Goal: Task Accomplishment & Management: Manage account settings

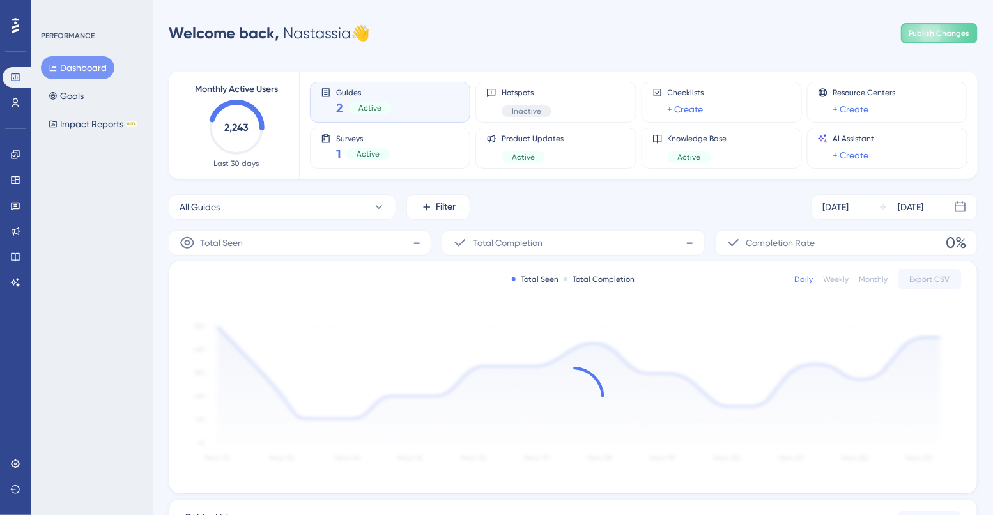
click at [168, 154] on div "Performance Users Engagement Widgets Feedback Product Updates Knowledge Base AI…" at bounding box center [573, 402] width 840 height 764
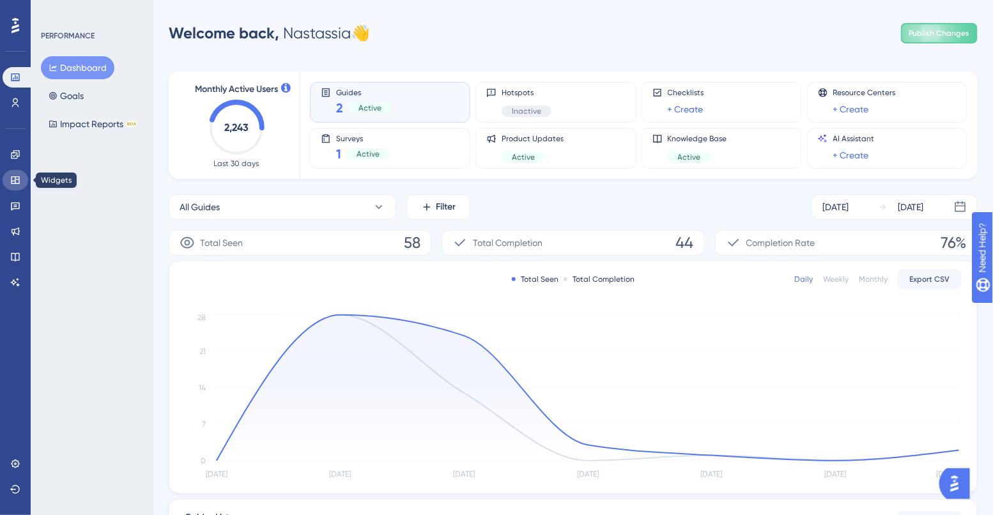
click at [23, 174] on link at bounding box center [16, 180] width 26 height 20
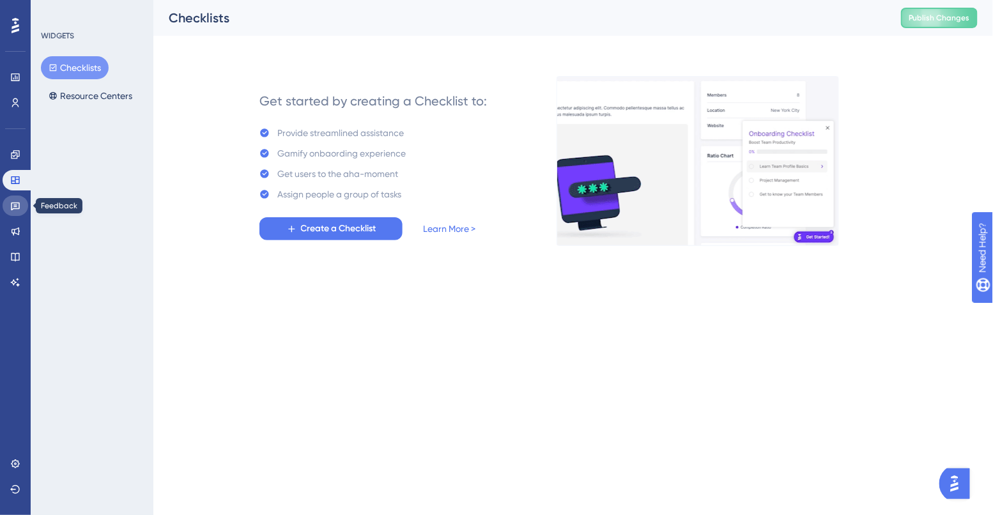
click at [18, 202] on icon at bounding box center [15, 206] width 10 height 10
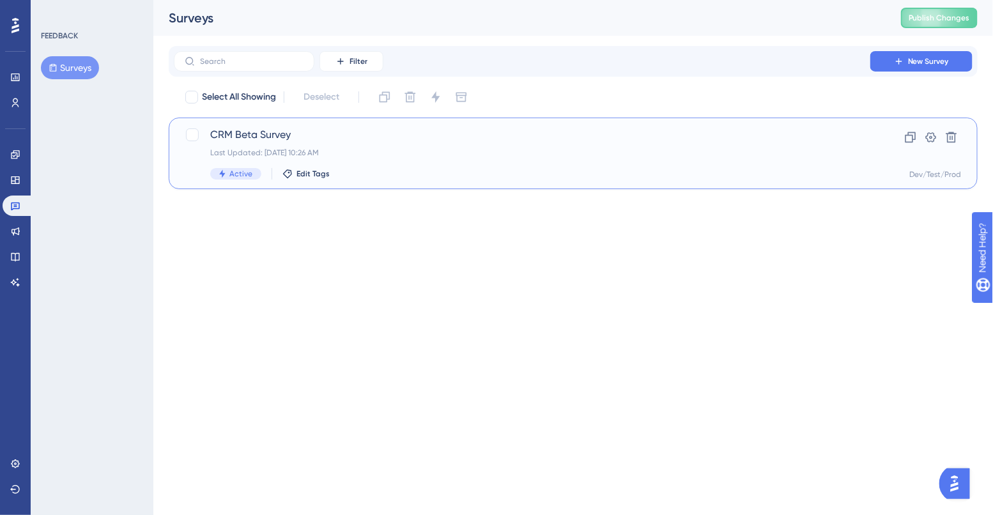
click at [253, 144] on div "CRM Beta Survey Last Updated: Aug 15 2025, 10:26 AM Active Edit Tags" at bounding box center [522, 153] width 624 height 52
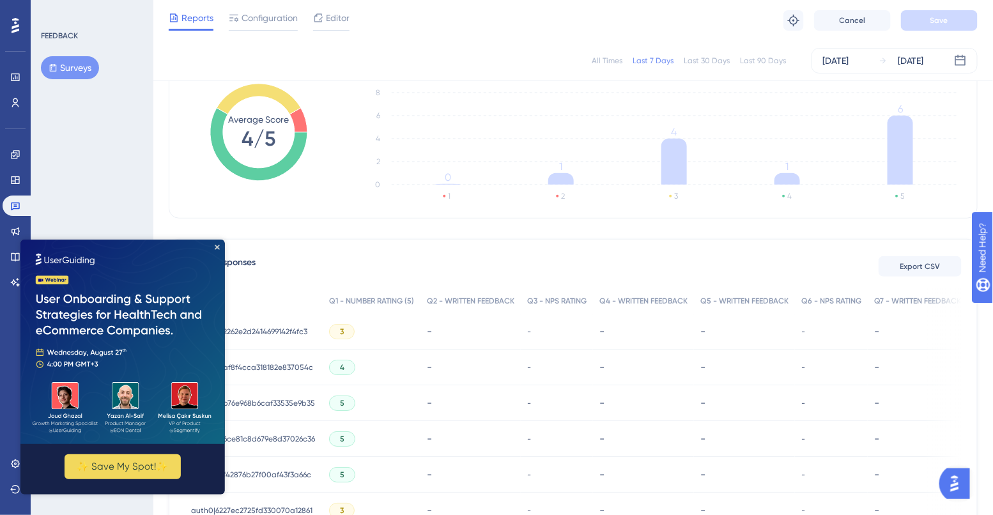
scroll to position [242, 0]
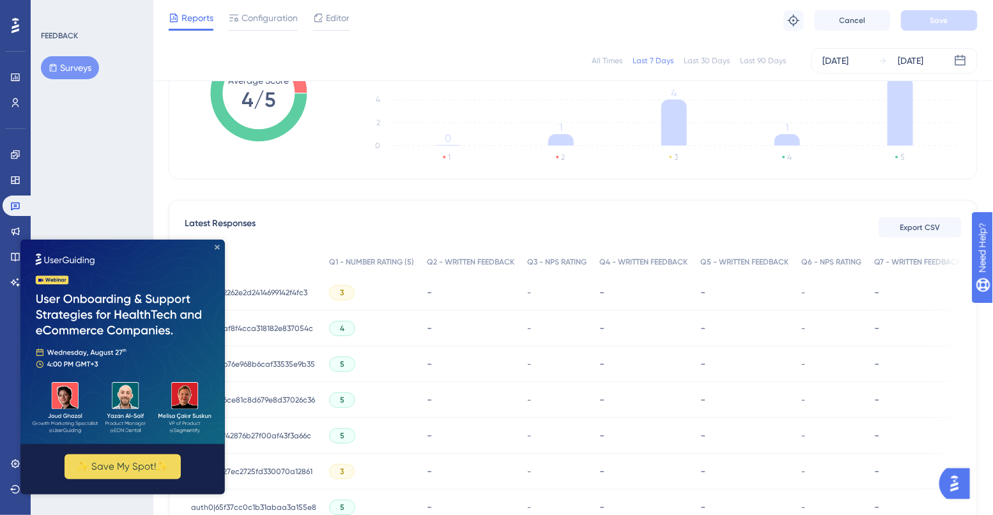
click at [215, 247] on icon "Close Preview" at bounding box center [216, 246] width 5 height 5
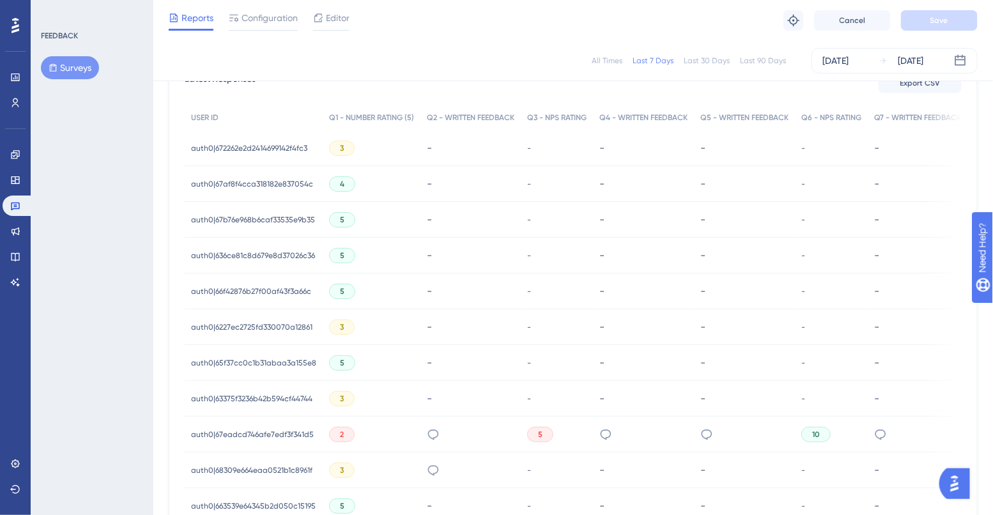
scroll to position [533, 0]
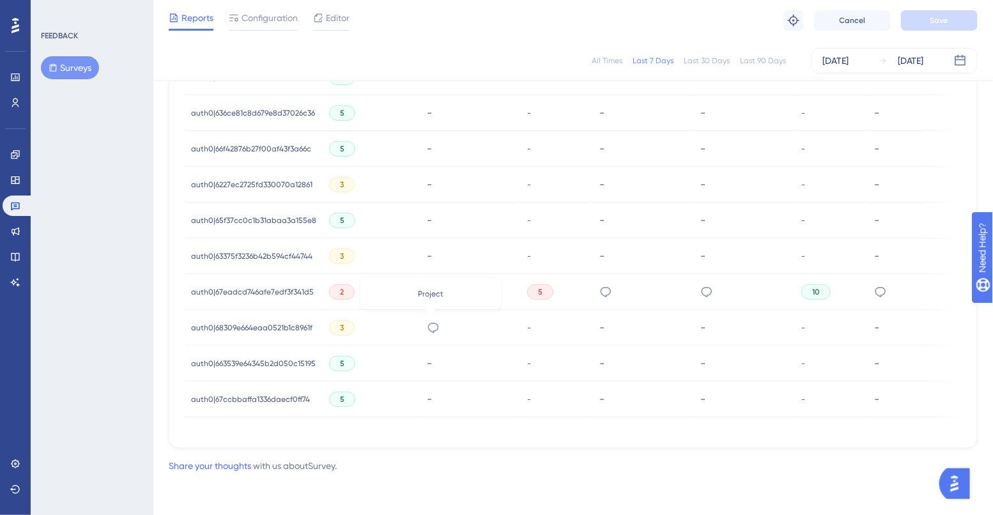
click at [428, 325] on icon at bounding box center [433, 327] width 13 height 13
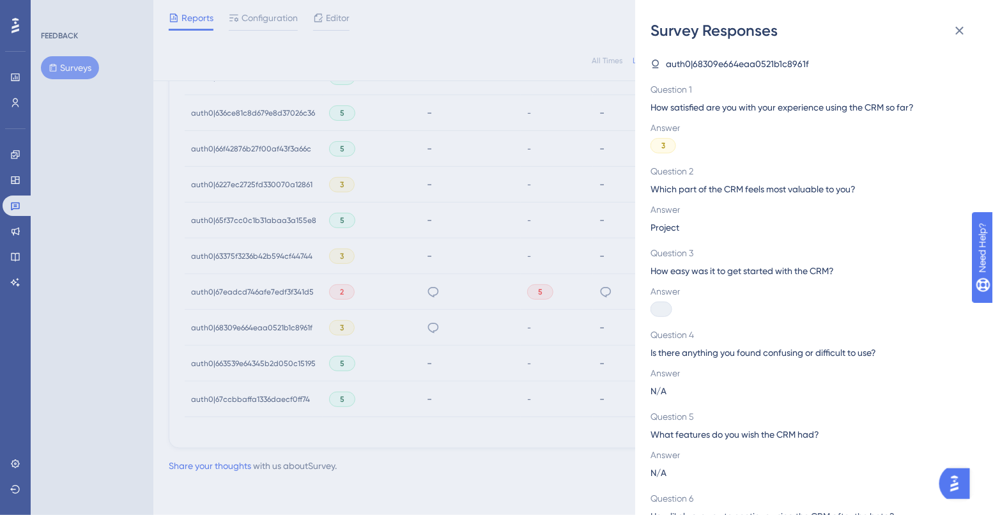
click at [458, 398] on div "Survey Responses auth0|68309e664eaa0521b1c8961f Question 1 How satisfied are yo…" at bounding box center [496, 257] width 993 height 515
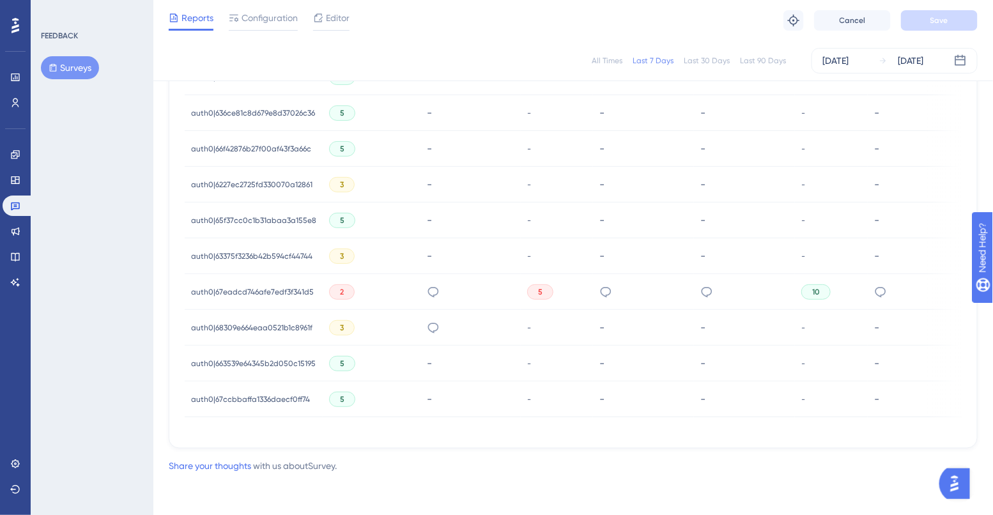
click at [248, 323] on span "auth0|68309e664eaa0521b1c8961f" at bounding box center [251, 328] width 121 height 10
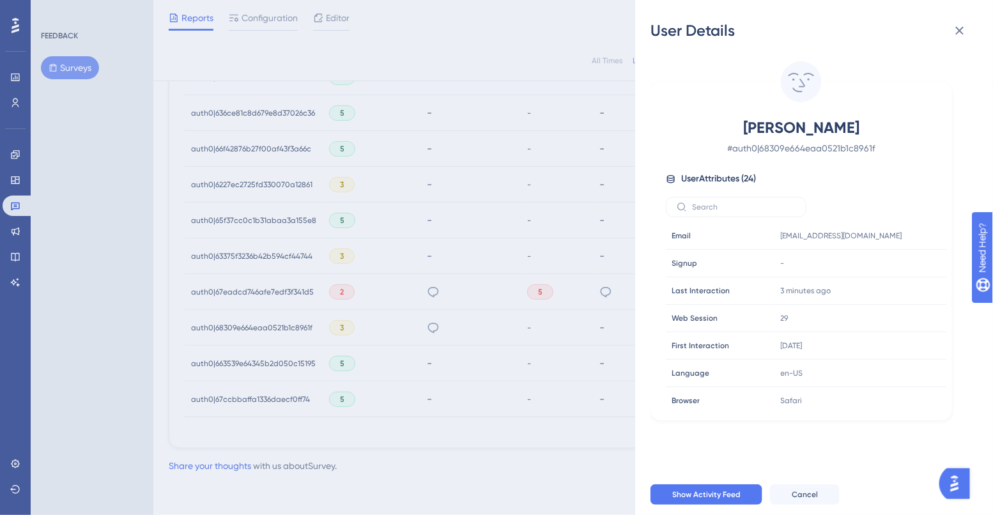
click at [417, 327] on div "User Details Reed Patterson # auth0|68309e664eaa0521b1c8961f User Attributes ( …" at bounding box center [496, 257] width 993 height 515
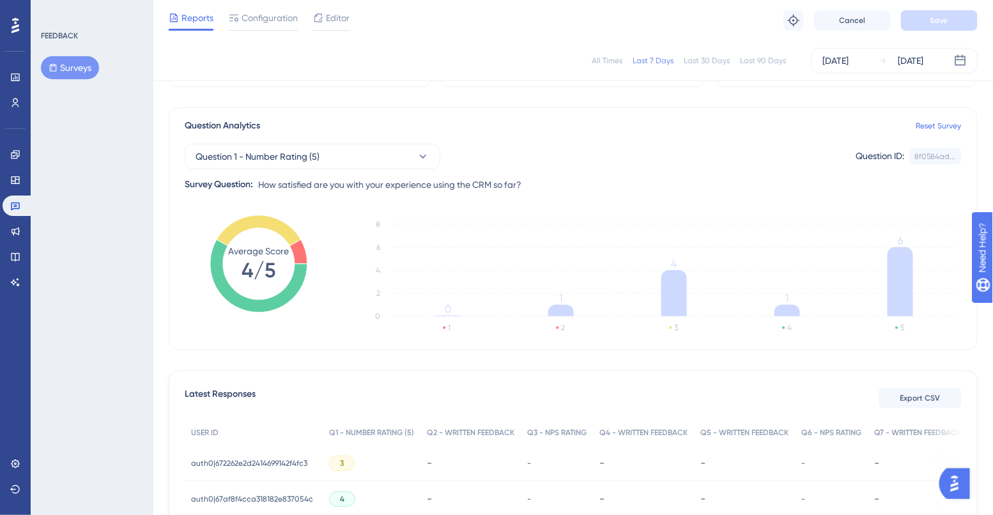
scroll to position [0, 0]
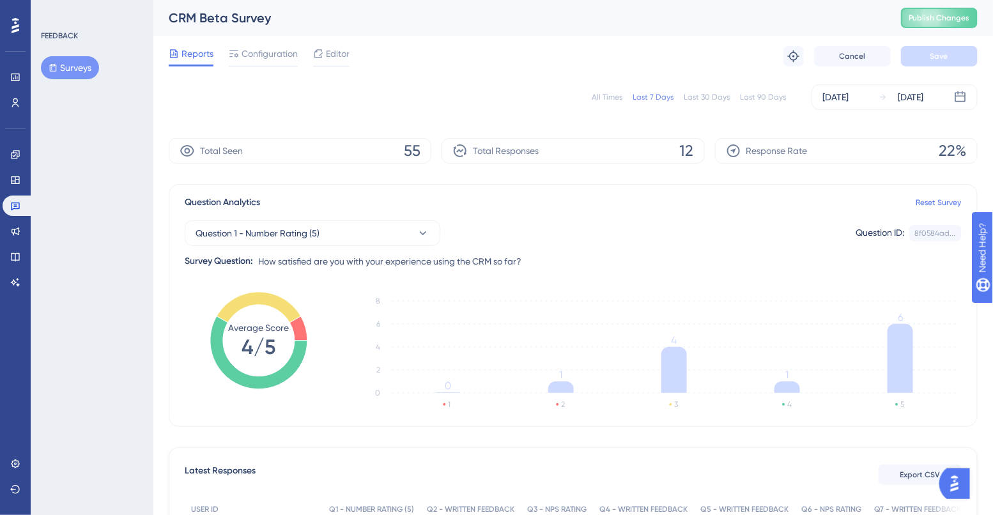
click at [15, 89] on div "Performance Users" at bounding box center [16, 90] width 26 height 46
click at [15, 103] on icon at bounding box center [15, 103] width 10 height 10
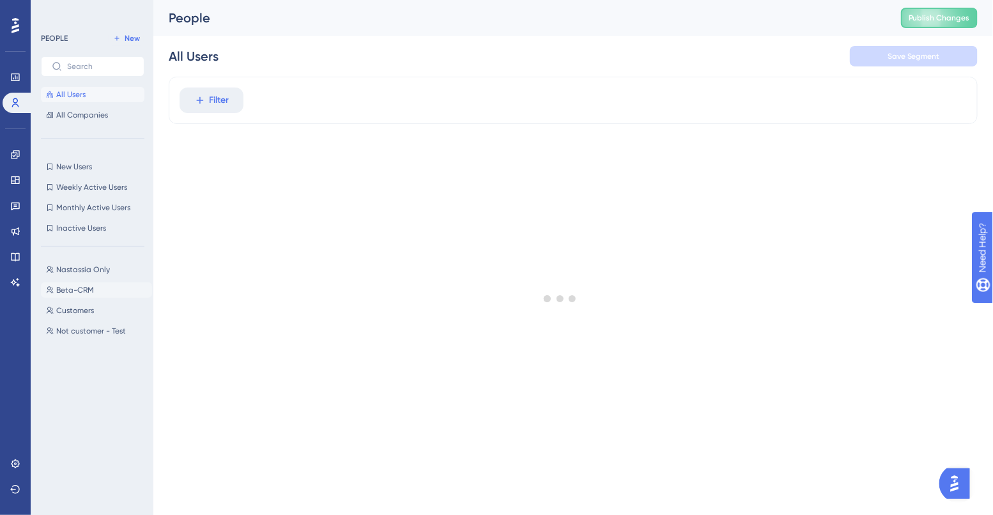
click at [75, 288] on span "Beta-CRM" at bounding box center [75, 290] width 38 height 10
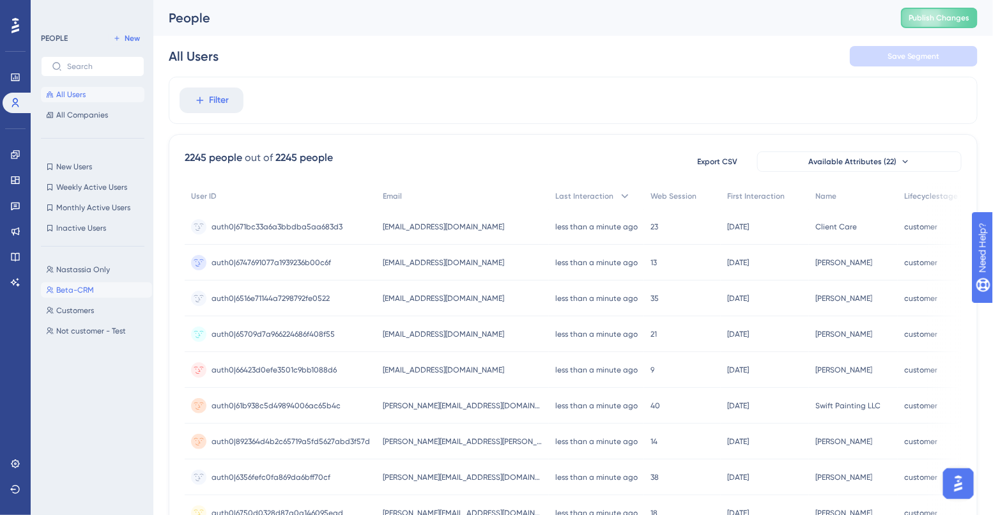
click at [90, 291] on span "Beta-CRM" at bounding box center [75, 290] width 38 height 10
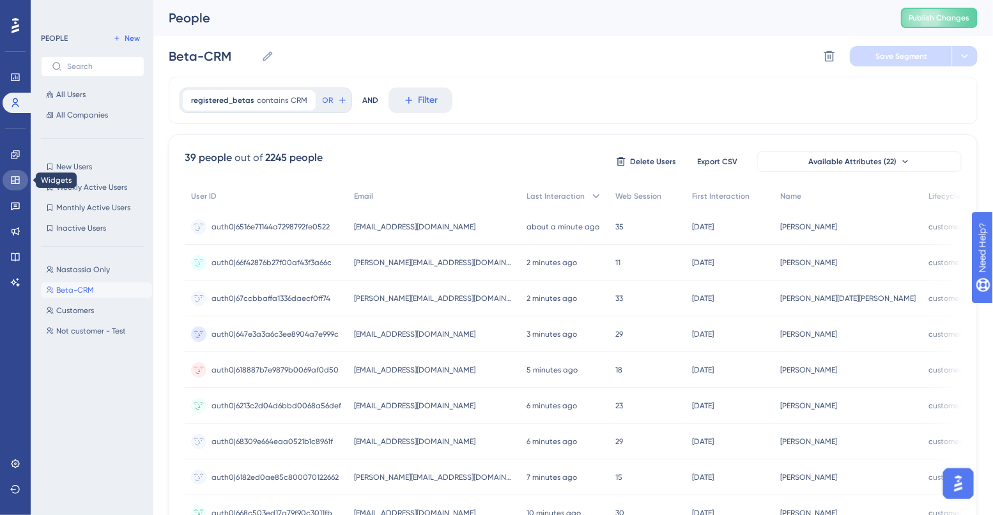
click at [8, 173] on link at bounding box center [16, 180] width 26 height 20
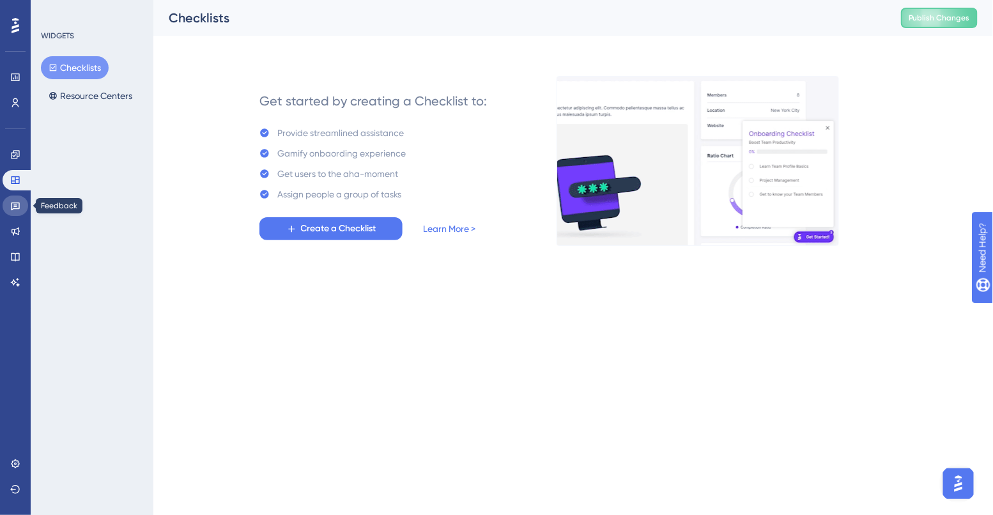
click at [15, 213] on link at bounding box center [16, 206] width 26 height 20
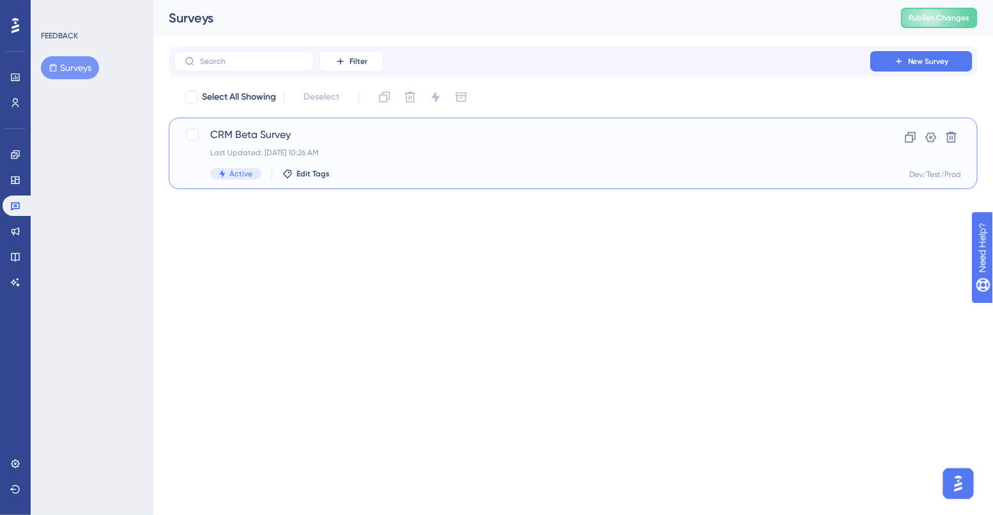
click at [258, 139] on span "CRM Beta Survey" at bounding box center [522, 134] width 624 height 15
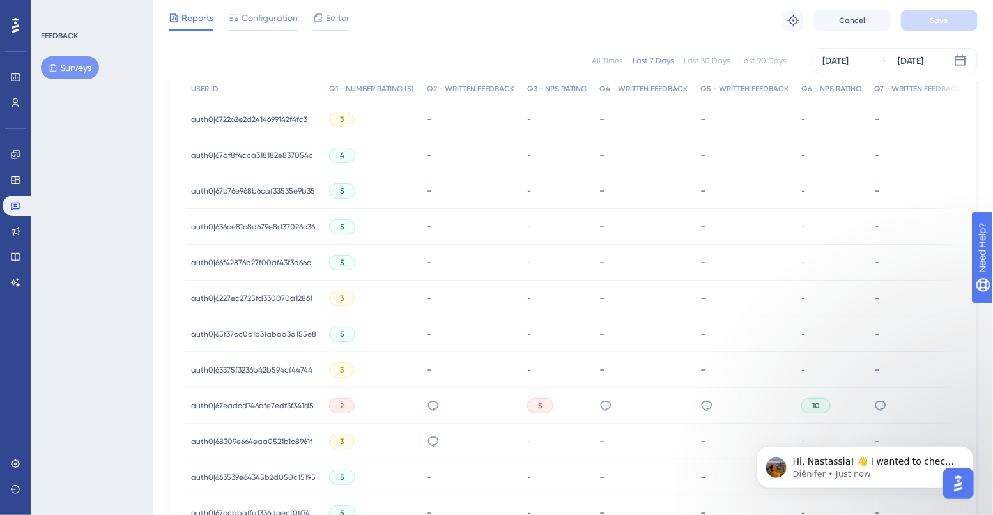
scroll to position [416, 0]
click at [547, 408] on div "5" at bounding box center [540, 404] width 26 height 15
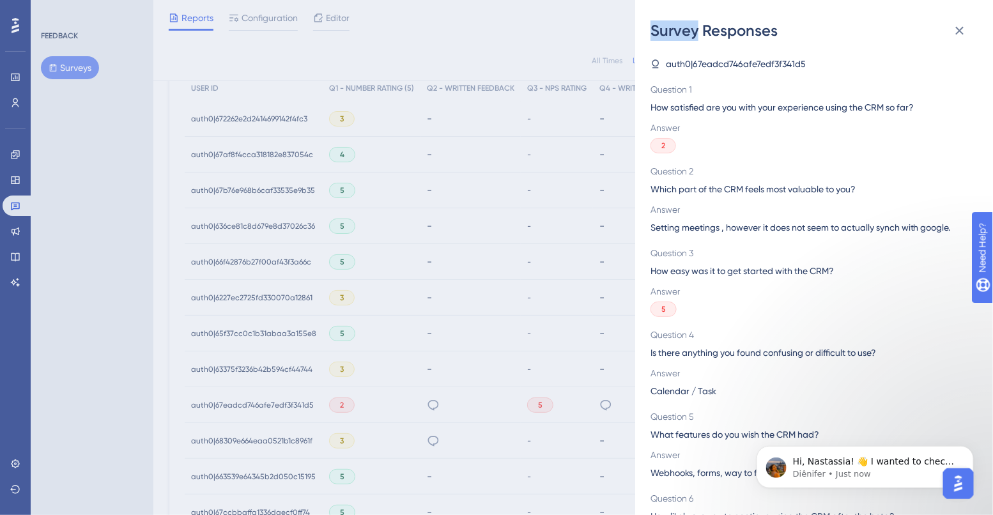
click at [547, 408] on div "Survey Responses auth0|67eadcd746afe7edf3f341d5 Question 1 How satisfied are yo…" at bounding box center [496, 257] width 993 height 515
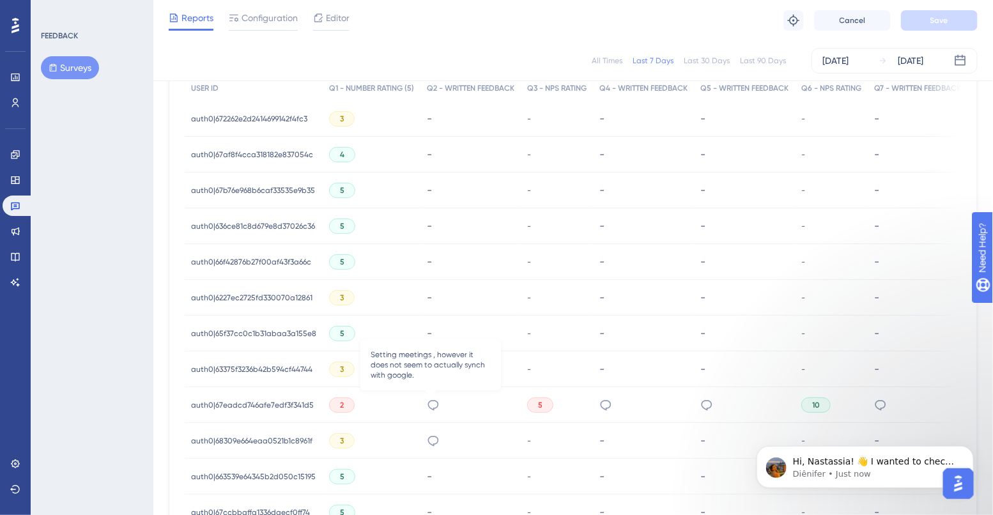
click at [430, 406] on icon at bounding box center [433, 405] width 13 height 13
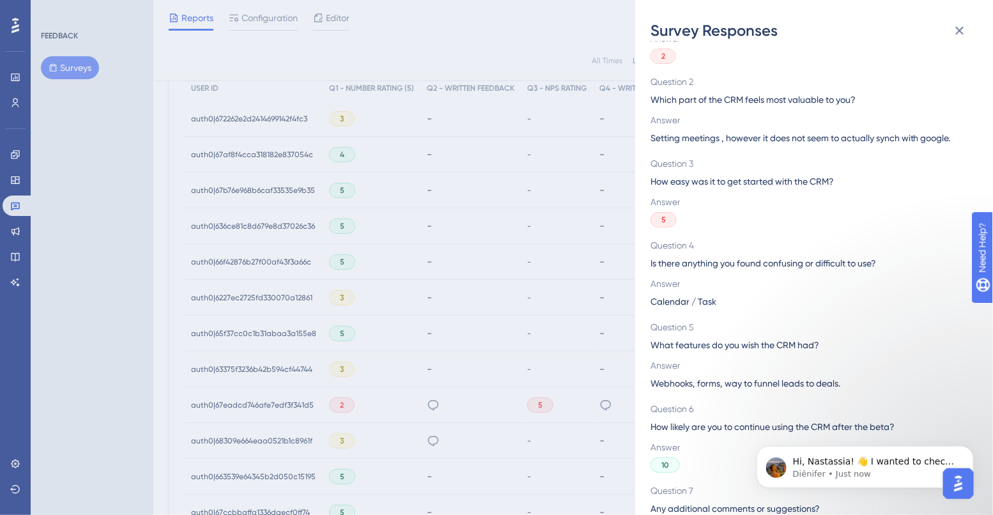
scroll to position [123, 0]
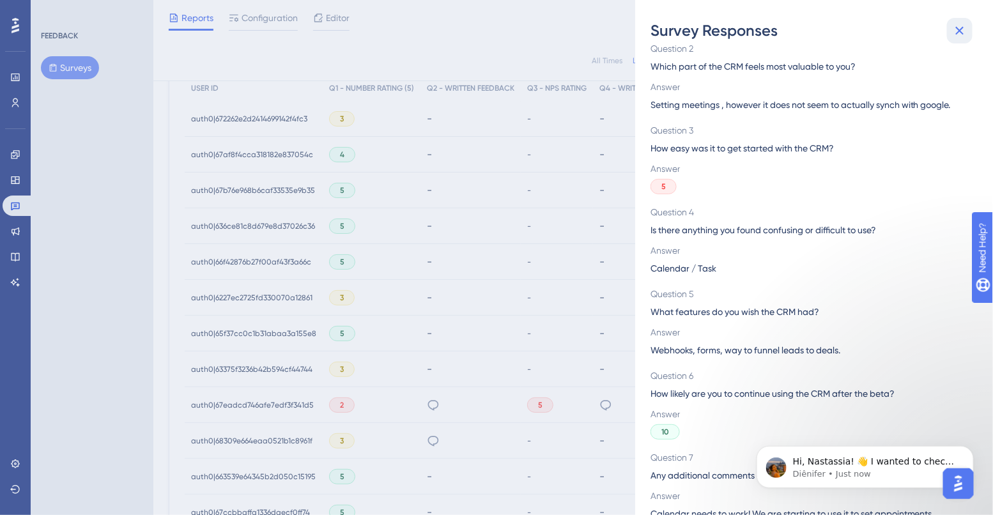
click at [960, 35] on icon at bounding box center [959, 30] width 15 height 15
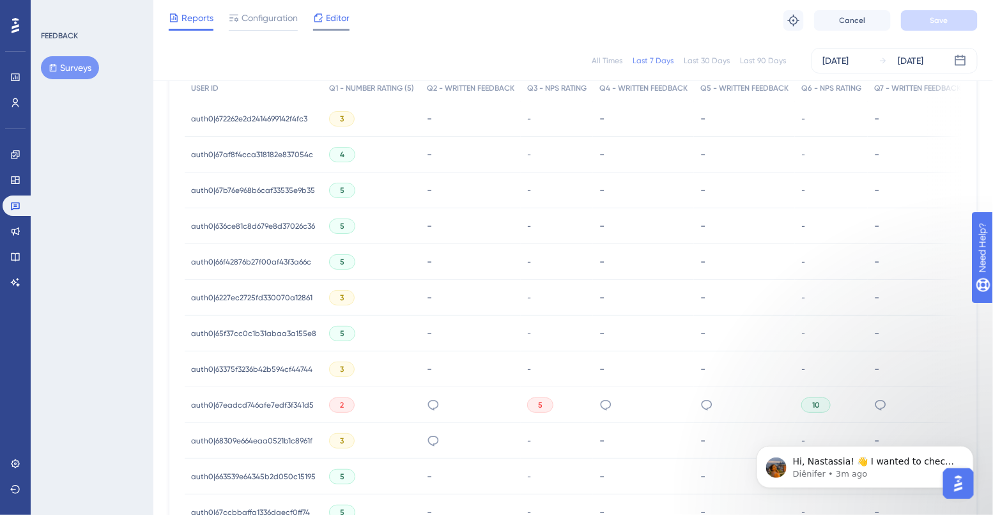
click at [341, 24] on span "Editor" at bounding box center [338, 17] width 24 height 15
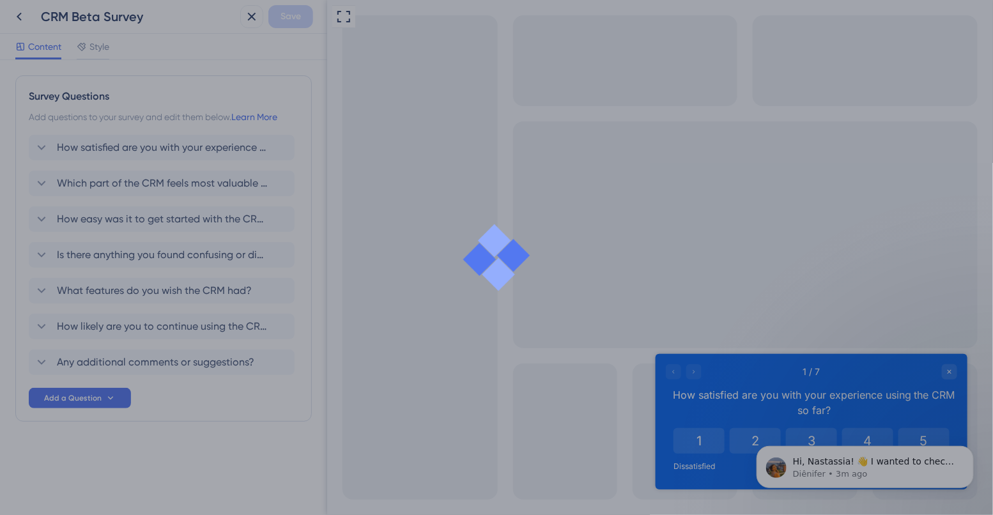
click at [125, 203] on div at bounding box center [496, 257] width 993 height 515
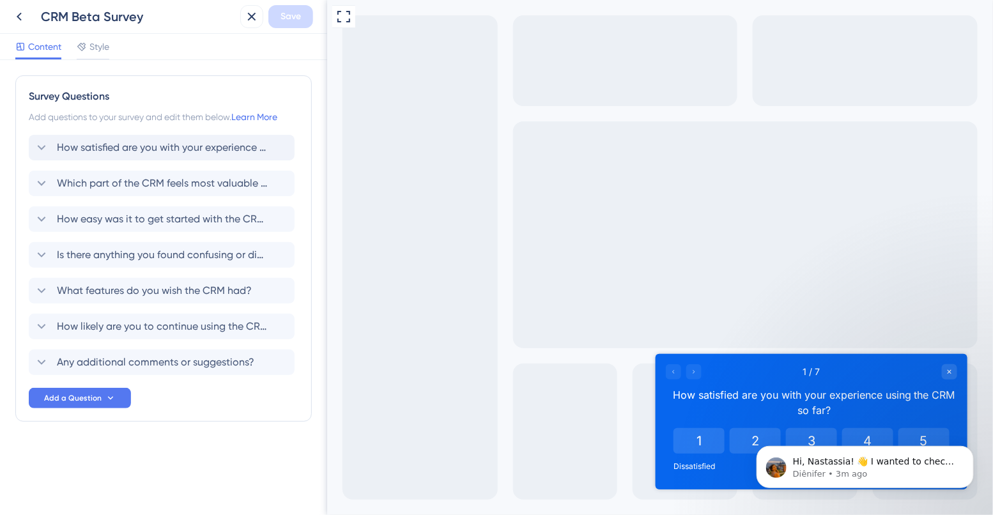
click at [122, 142] on span "How satisfied are you with your experience using the CRM so far?" at bounding box center [162, 147] width 211 height 15
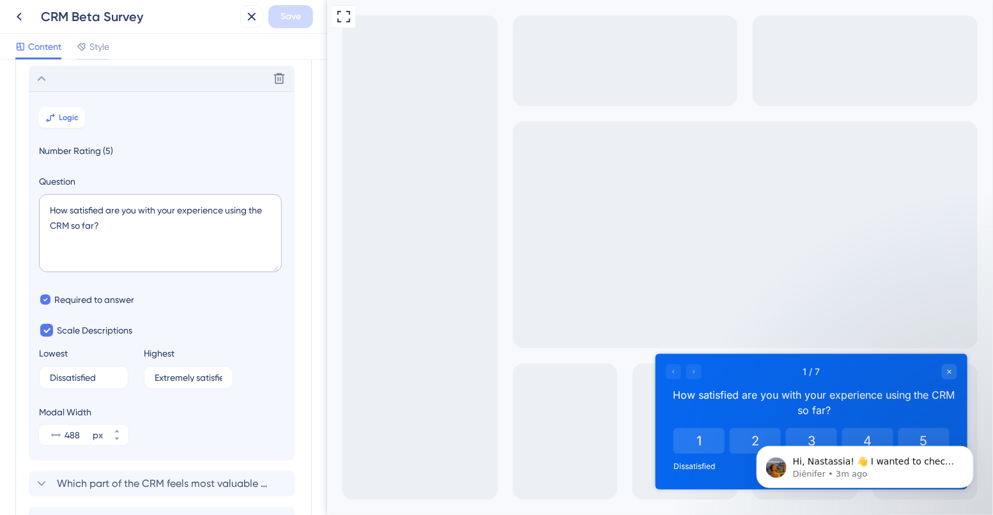
scroll to position [74, 0]
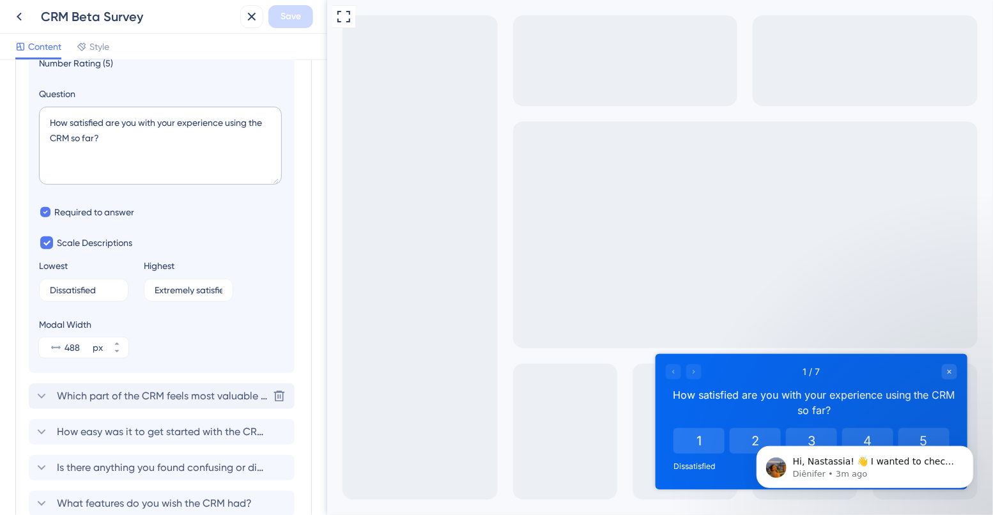
click at [98, 393] on span "Which part of the CRM feels most valuable to you?" at bounding box center [162, 395] width 211 height 15
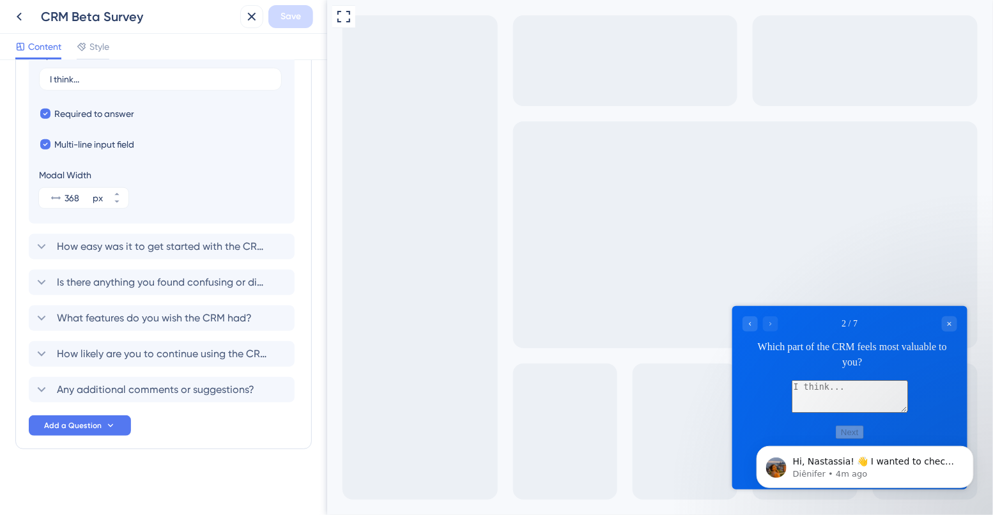
scroll to position [0, 0]
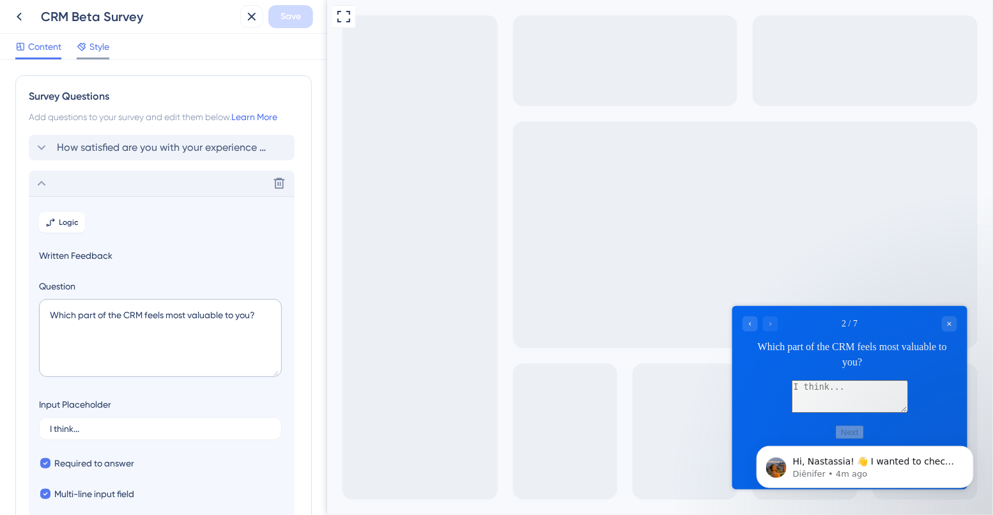
click at [84, 52] on div at bounding box center [82, 46] width 10 height 15
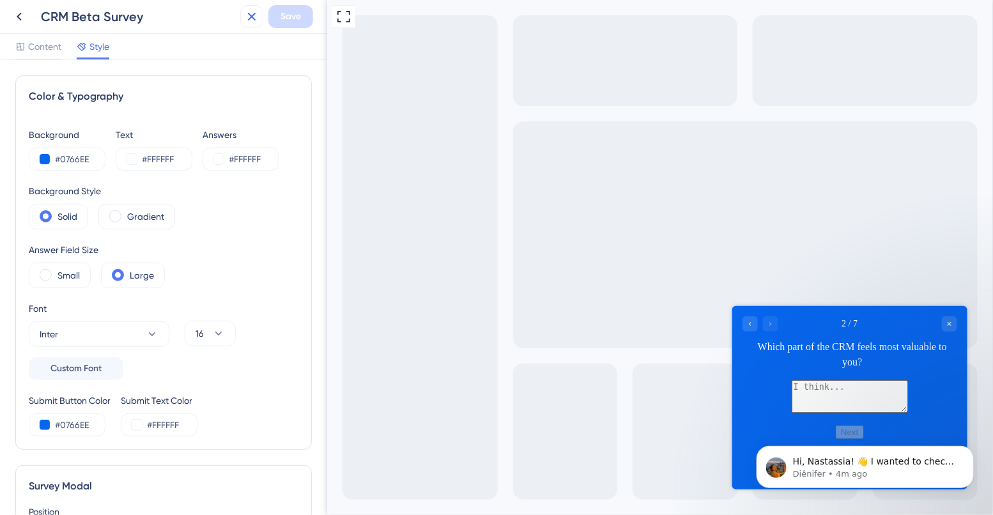
click at [255, 6] on button at bounding box center [251, 16] width 23 height 23
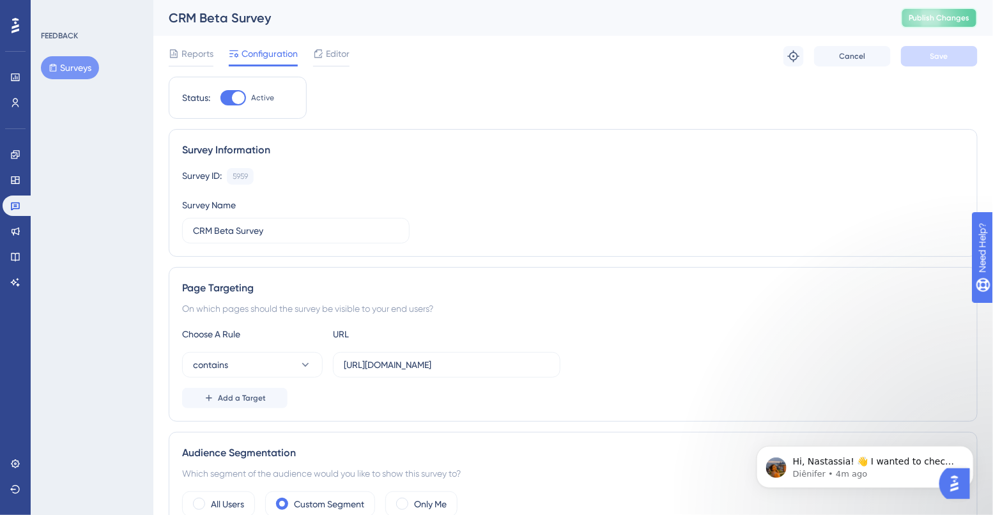
click at [935, 10] on button "Publish Changes" at bounding box center [939, 18] width 77 height 20
click at [15, 461] on icon at bounding box center [15, 464] width 10 height 10
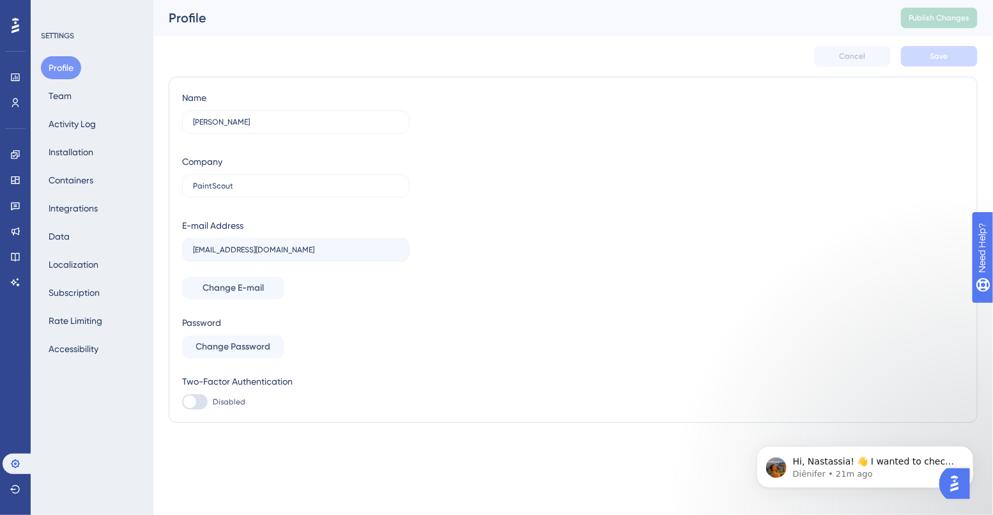
click at [76, 106] on div "Profile Team Activity Log Installation Containers Integrations Data Localizatio…" at bounding box center [93, 208] width 104 height 304
click at [65, 91] on button "Team" at bounding box center [60, 95] width 38 height 23
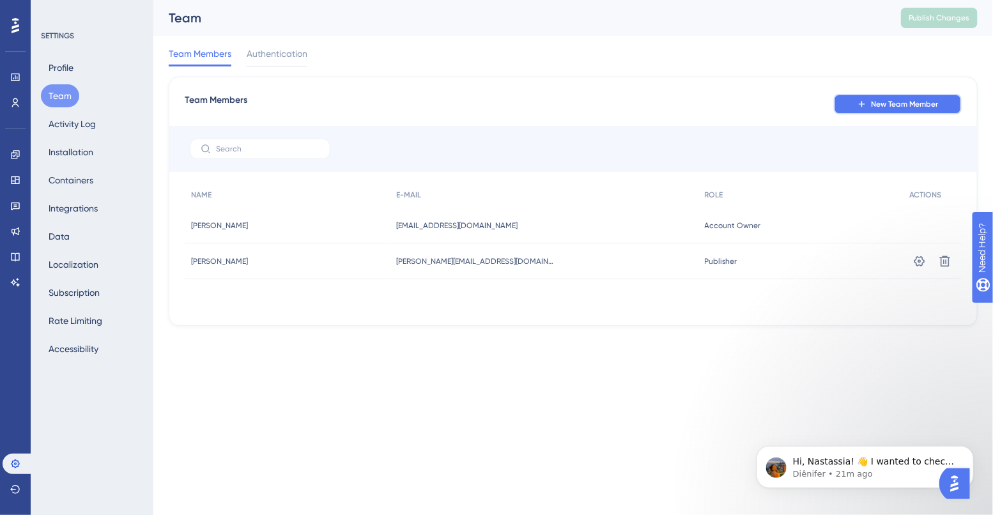
click at [904, 109] on span "New Team Member" at bounding box center [905, 104] width 68 height 10
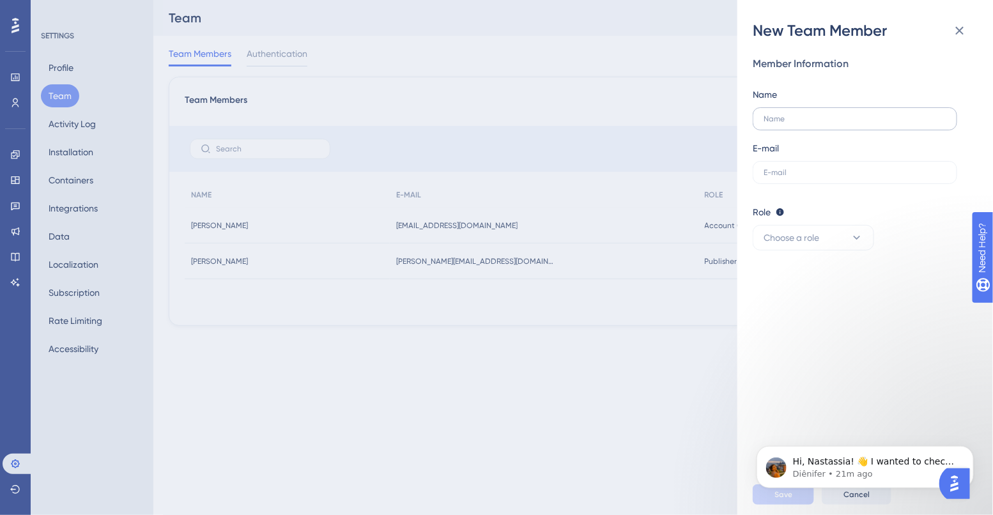
click at [781, 123] on label at bounding box center [855, 118] width 204 height 23
click at [781, 123] on input "text" at bounding box center [855, 118] width 183 height 9
type input "[PERSON_NAME]"
click at [783, 174] on input "text" at bounding box center [855, 172] width 183 height 9
type input "[EMAIL_ADDRESS][DOMAIN_NAME]"
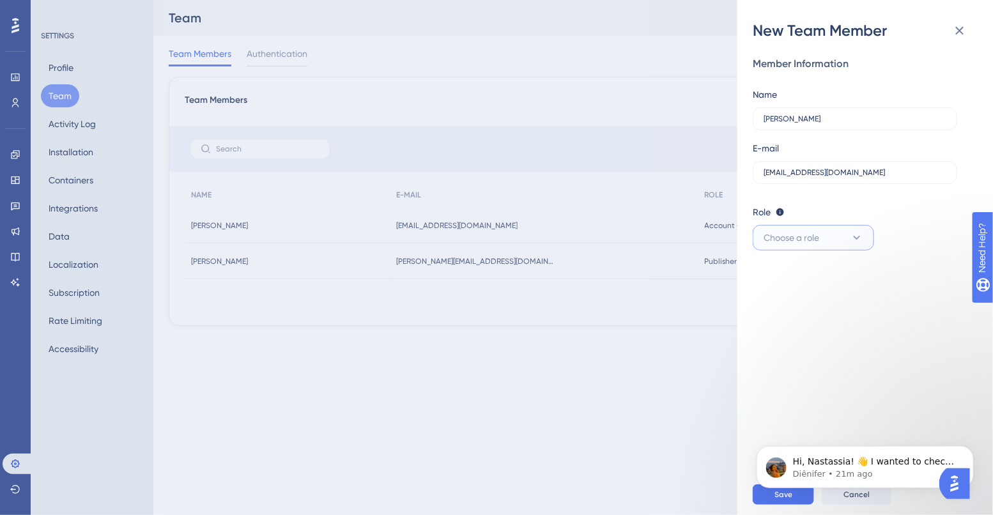
click at [796, 229] on button "Choose a role" at bounding box center [813, 238] width 121 height 26
click at [792, 270] on span "Admin" at bounding box center [784, 276] width 26 height 15
click at [806, 498] on body "Hi, Nastassia! 👋 I wanted to check back in with you to see if you had any other…" at bounding box center [864, 463] width 245 height 79
click at [969, 449] on icon "Dismiss notification" at bounding box center [969, 449] width 4 height 4
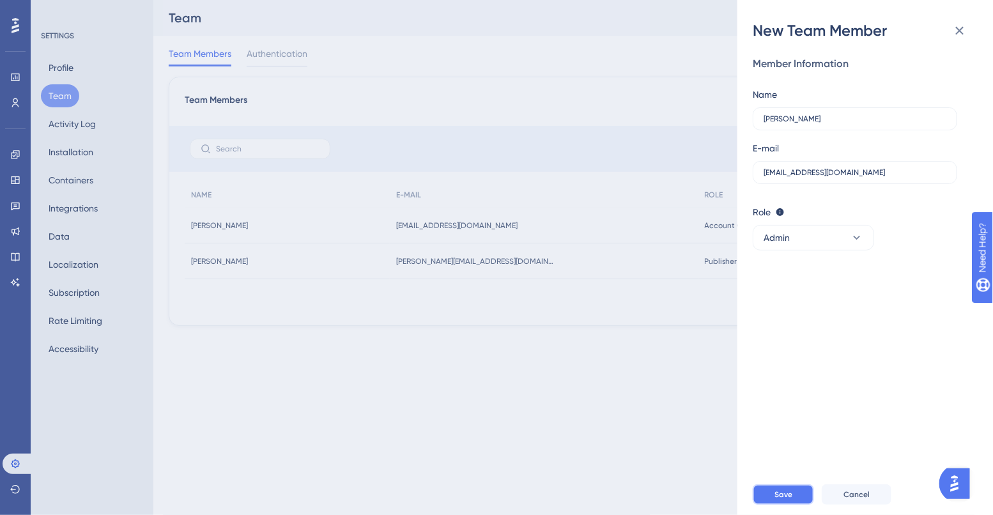
click at [780, 492] on span "Save" at bounding box center [783, 494] width 18 height 10
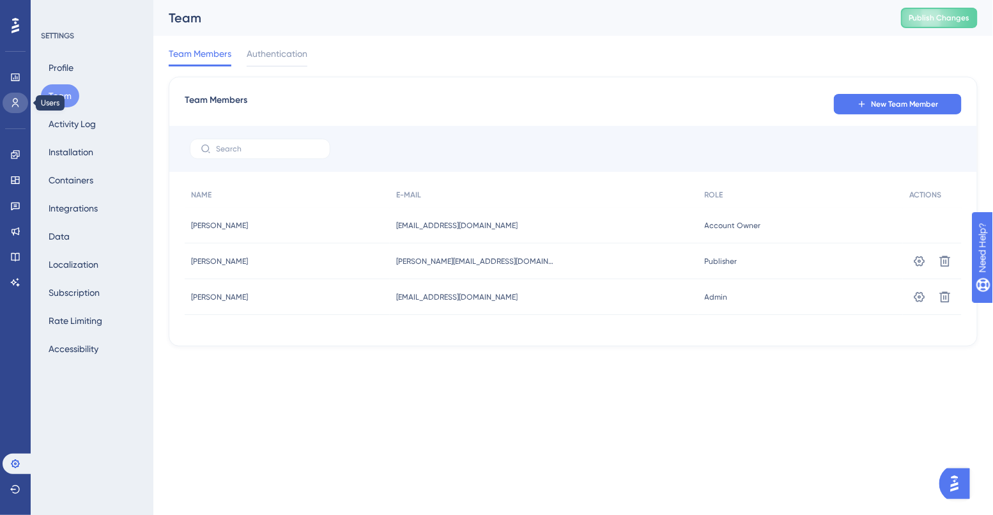
click at [8, 95] on link at bounding box center [16, 103] width 26 height 20
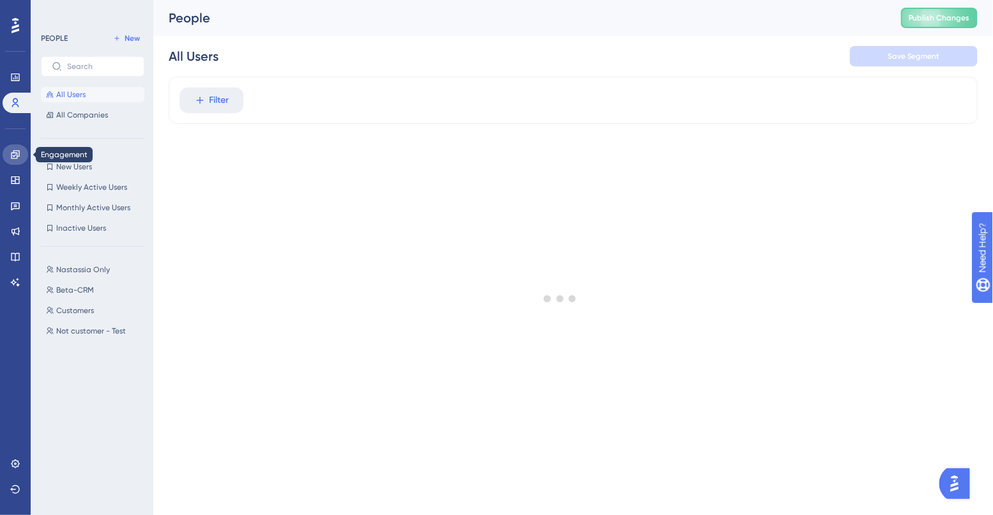
click at [19, 159] on icon at bounding box center [15, 155] width 10 height 10
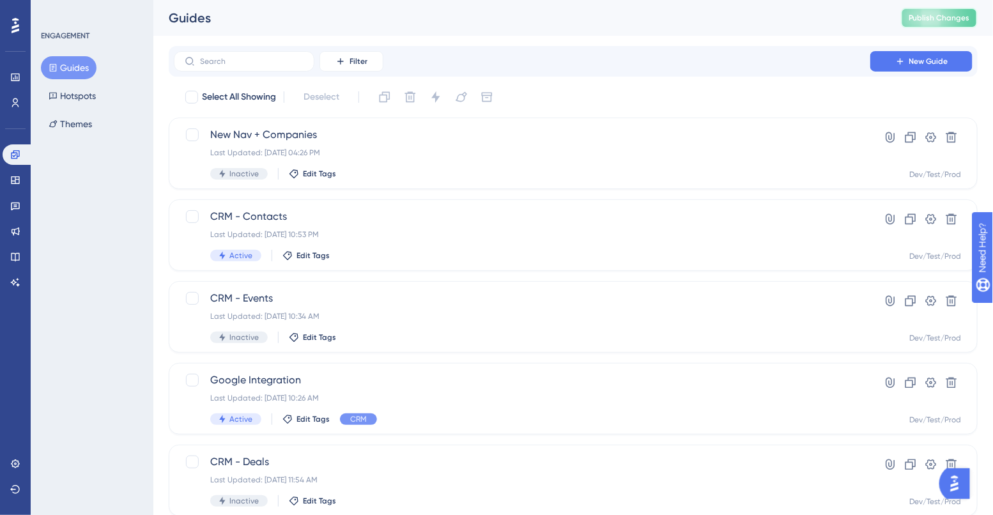
click at [942, 13] on span "Publish Changes" at bounding box center [939, 18] width 61 height 10
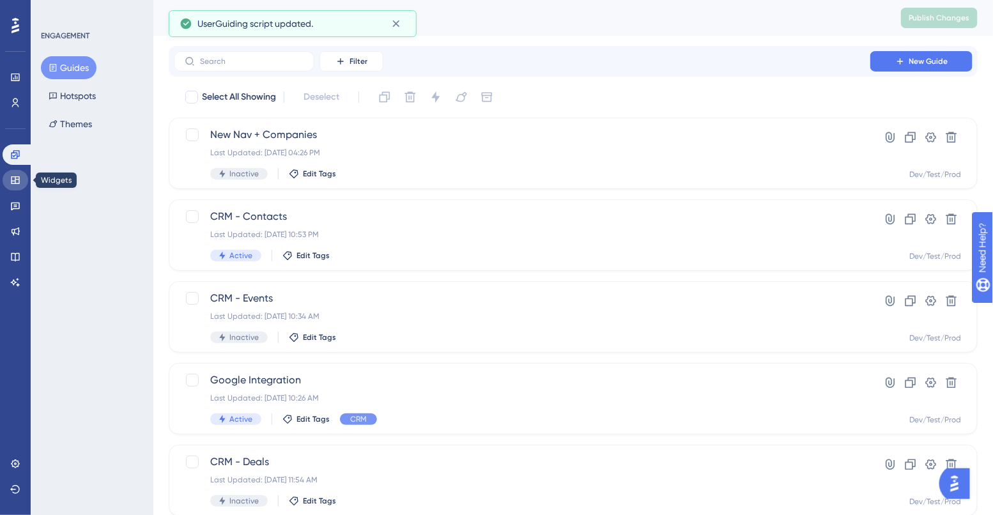
click at [15, 183] on icon at bounding box center [15, 180] width 8 height 8
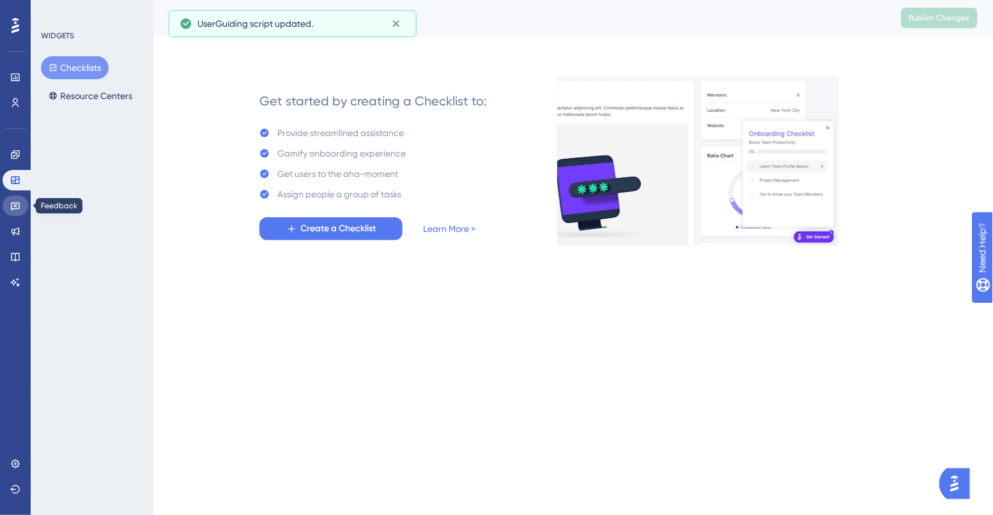
click at [14, 202] on icon at bounding box center [15, 206] width 10 height 10
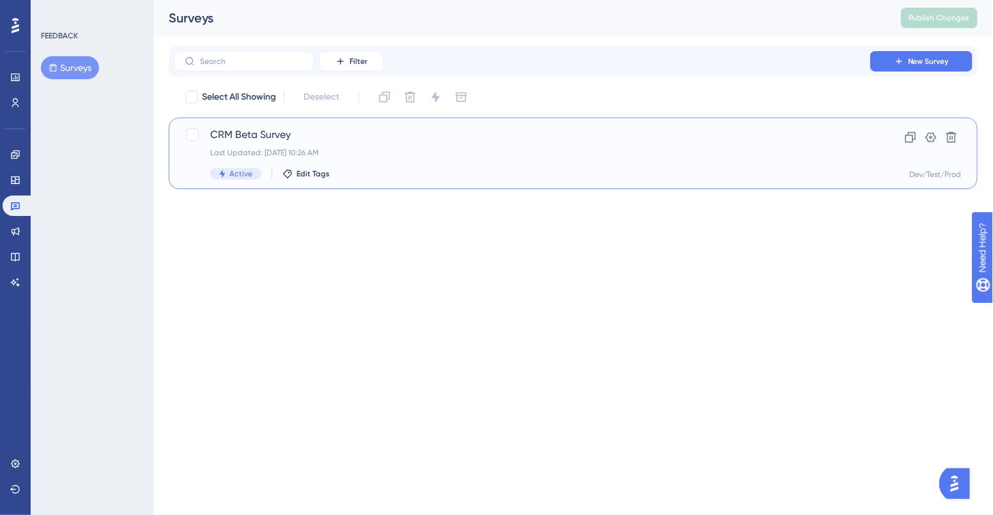
click at [231, 136] on span "CRM Beta Survey" at bounding box center [522, 134] width 624 height 15
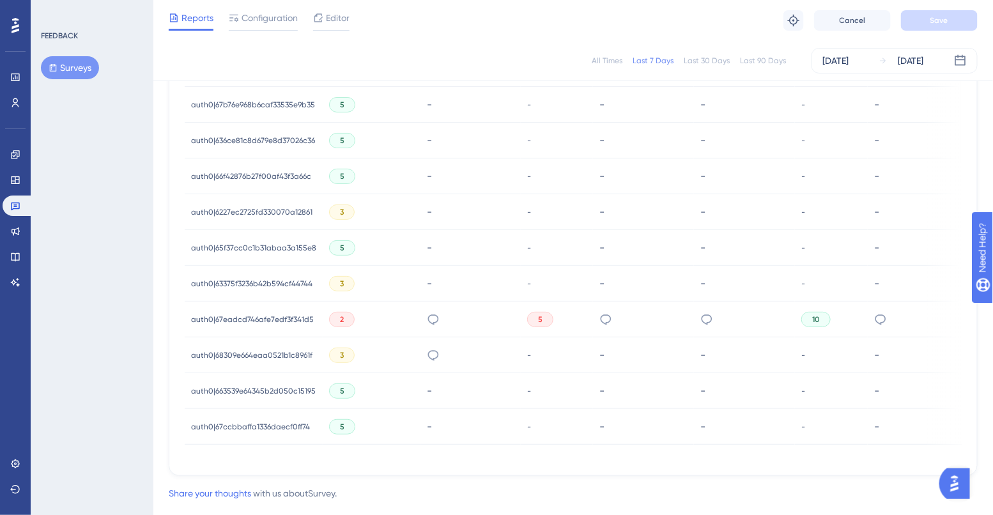
scroll to position [533, 0]
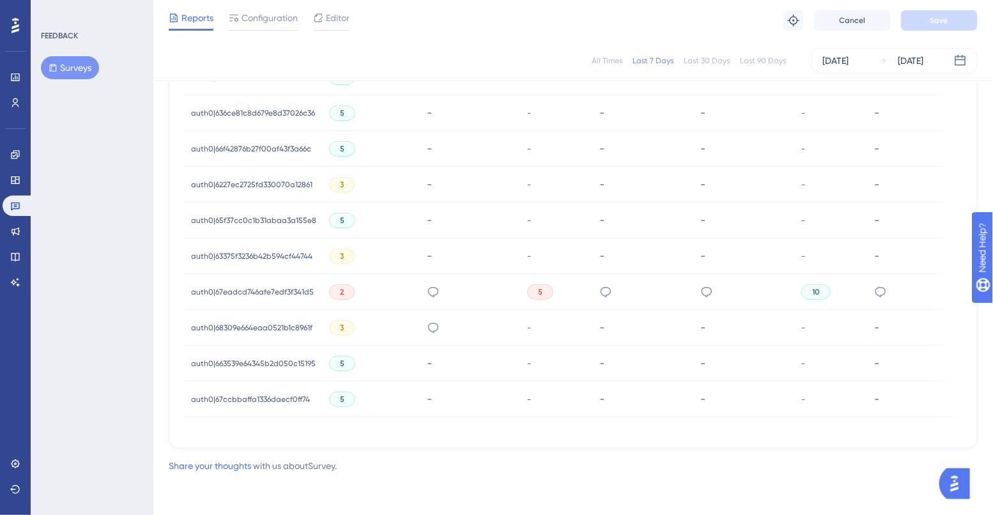
click at [277, 361] on span "auth0|663539e64345b2d050c15195" at bounding box center [253, 363] width 125 height 10
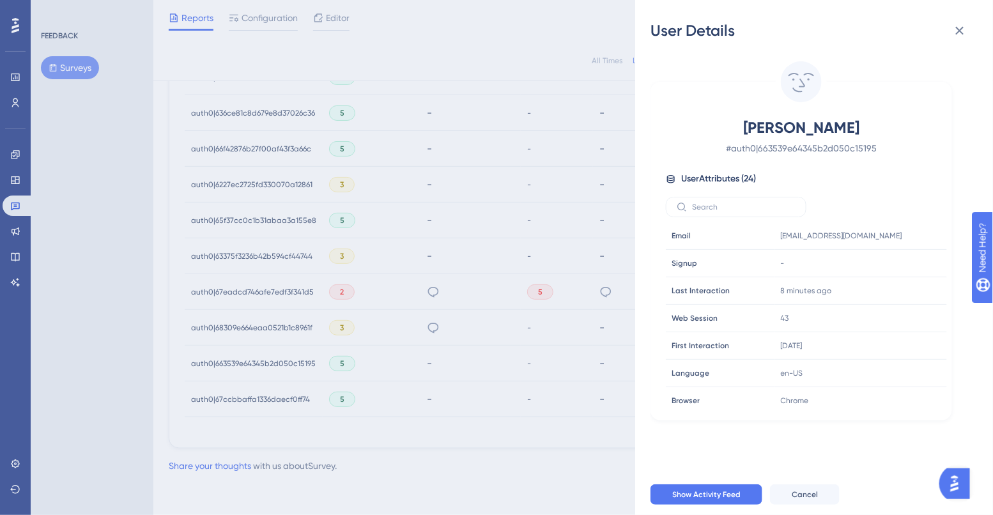
click at [277, 361] on div "User Details [PERSON_NAME] # auth0|663539e64345b2d050c15195 User Attributes ( 2…" at bounding box center [496, 257] width 993 height 515
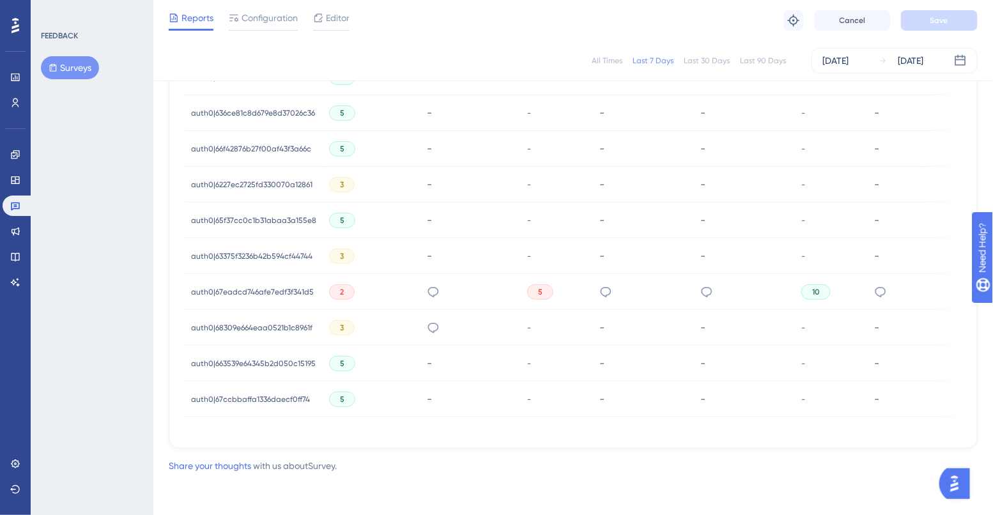
click at [279, 394] on span "auth0|67ccbbaffa1336daecf0ff74" at bounding box center [250, 399] width 119 height 10
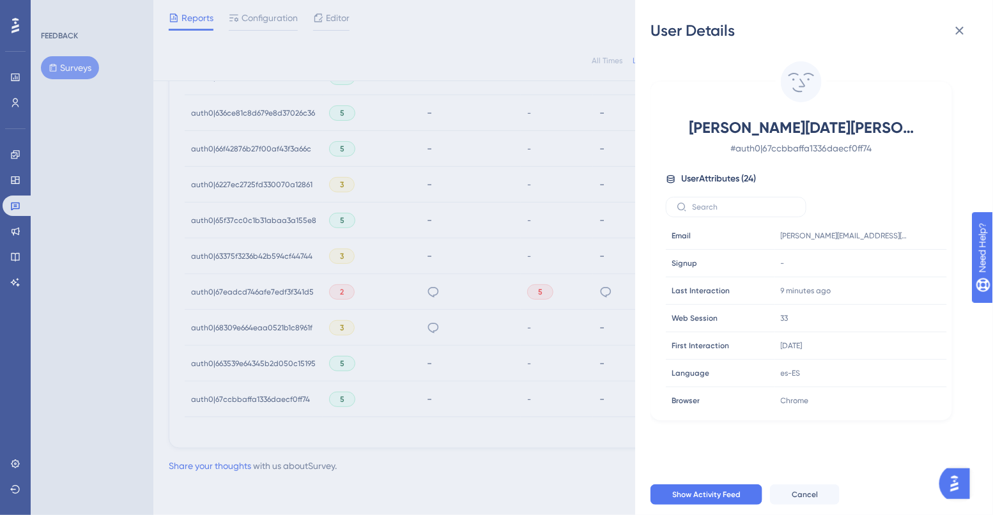
click at [286, 369] on div "User Details [PERSON_NAME][DATE][PERSON_NAME] # auth0|67ccbbaffa1336daecf0ff74 …" at bounding box center [496, 257] width 993 height 515
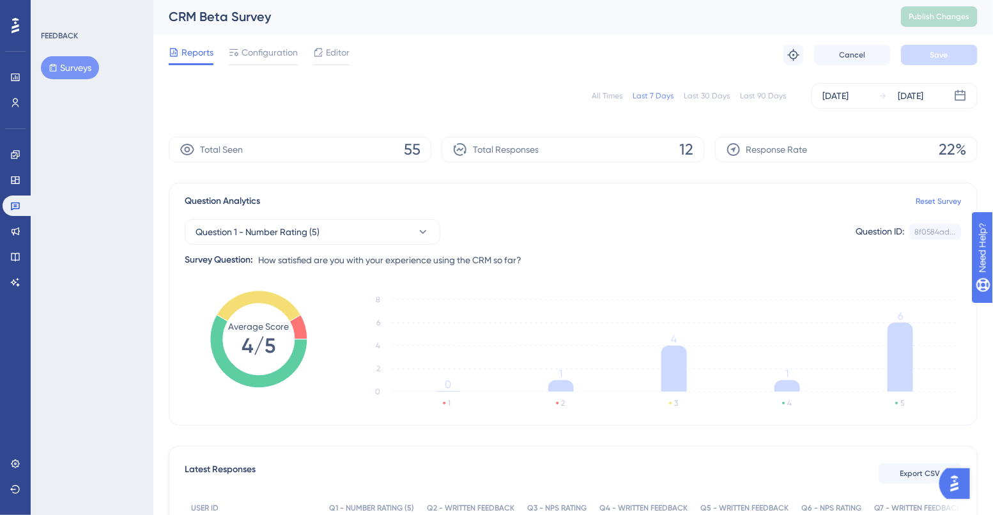
scroll to position [0, 0]
click at [411, 150] on span "55" at bounding box center [412, 151] width 17 height 20
click at [234, 150] on span "Total Seen" at bounding box center [221, 150] width 43 height 15
click at [21, 98] on link at bounding box center [16, 103] width 26 height 20
